Goal: Find contact information: Find contact information

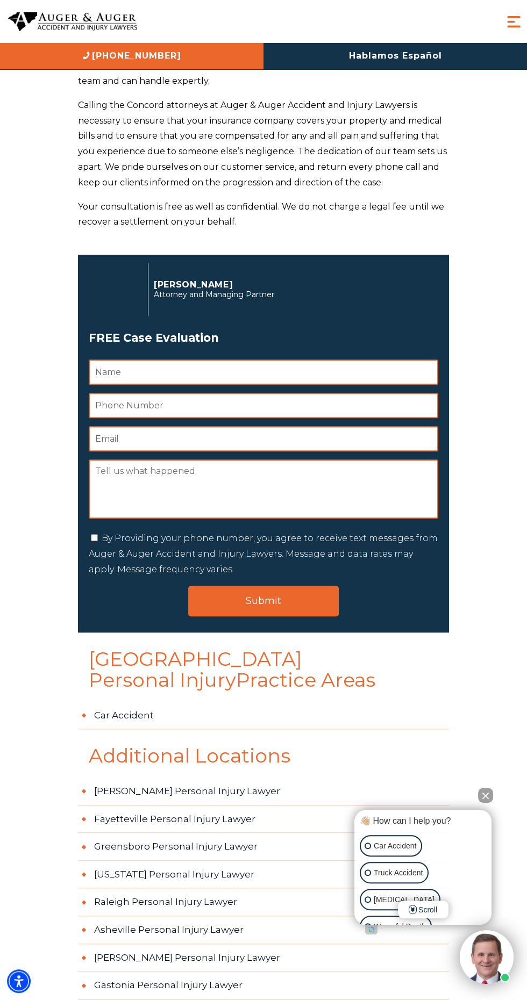
scroll to position [1223, 0]
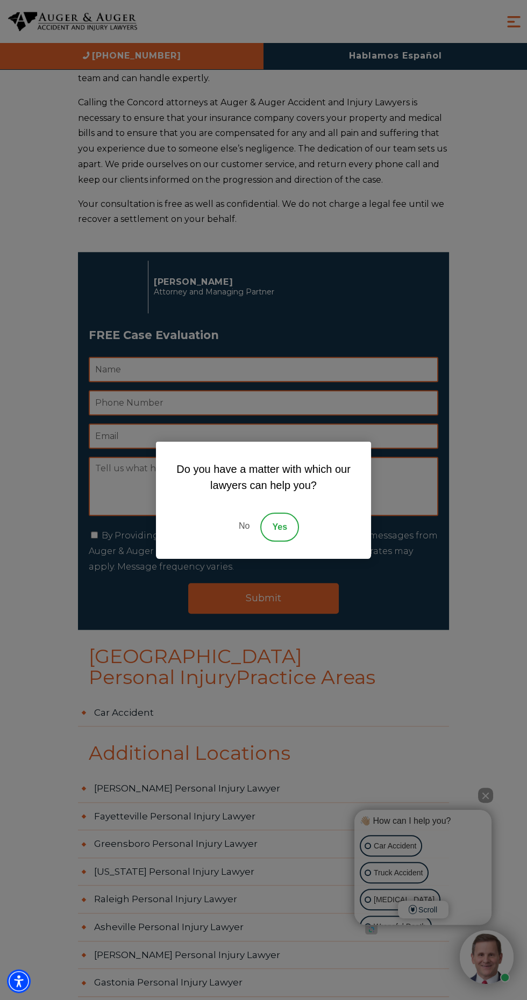
click at [279, 542] on link "Yes" at bounding box center [279, 527] width 39 height 29
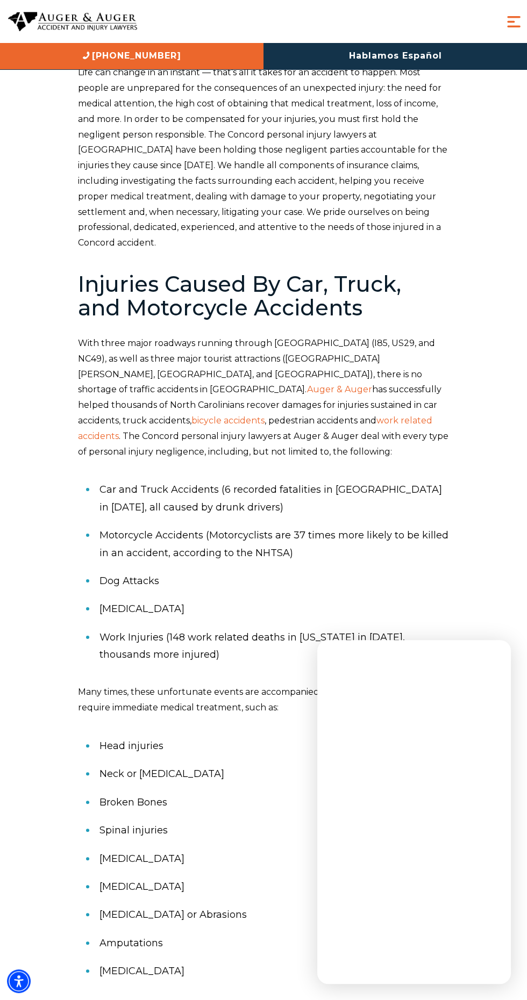
scroll to position [0, 0]
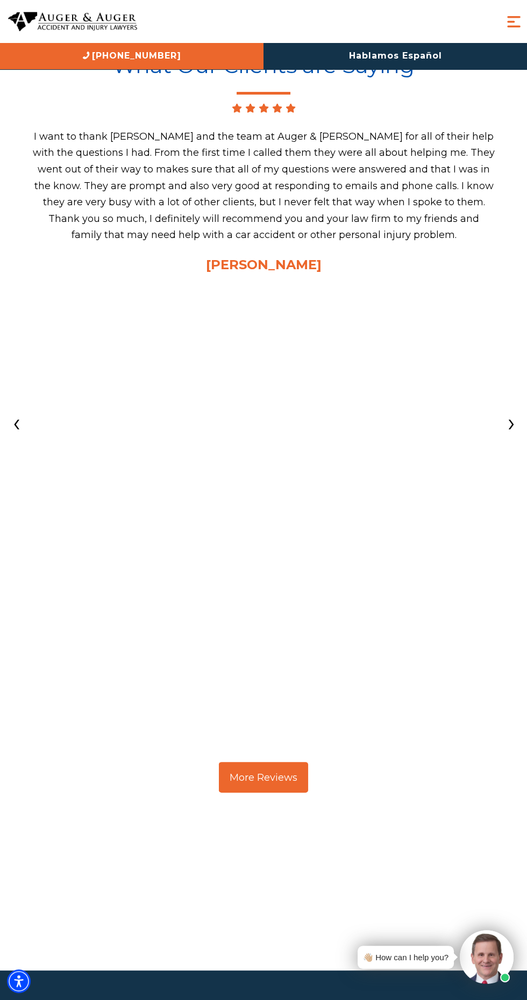
scroll to position [4065, 0]
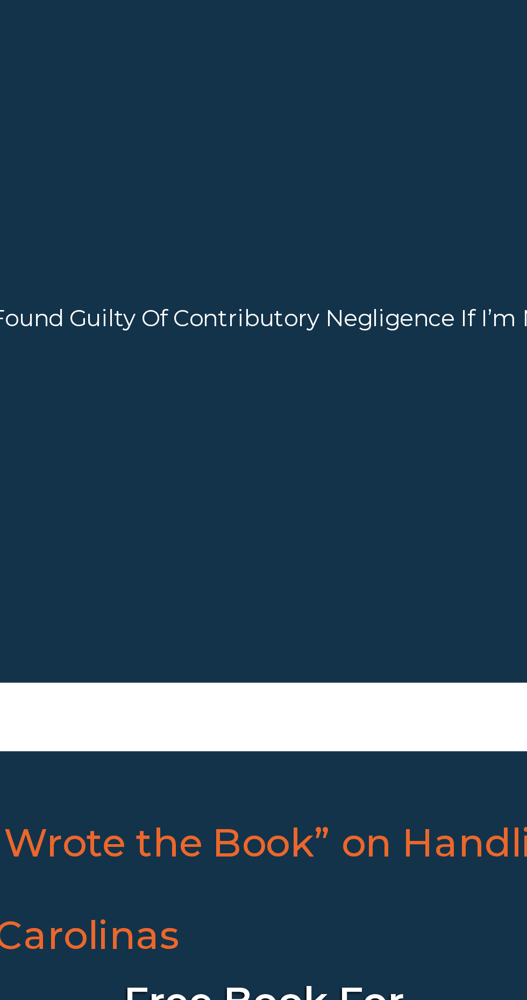
scroll to position [9818, 0]
